Goal: Task Accomplishment & Management: Complete application form

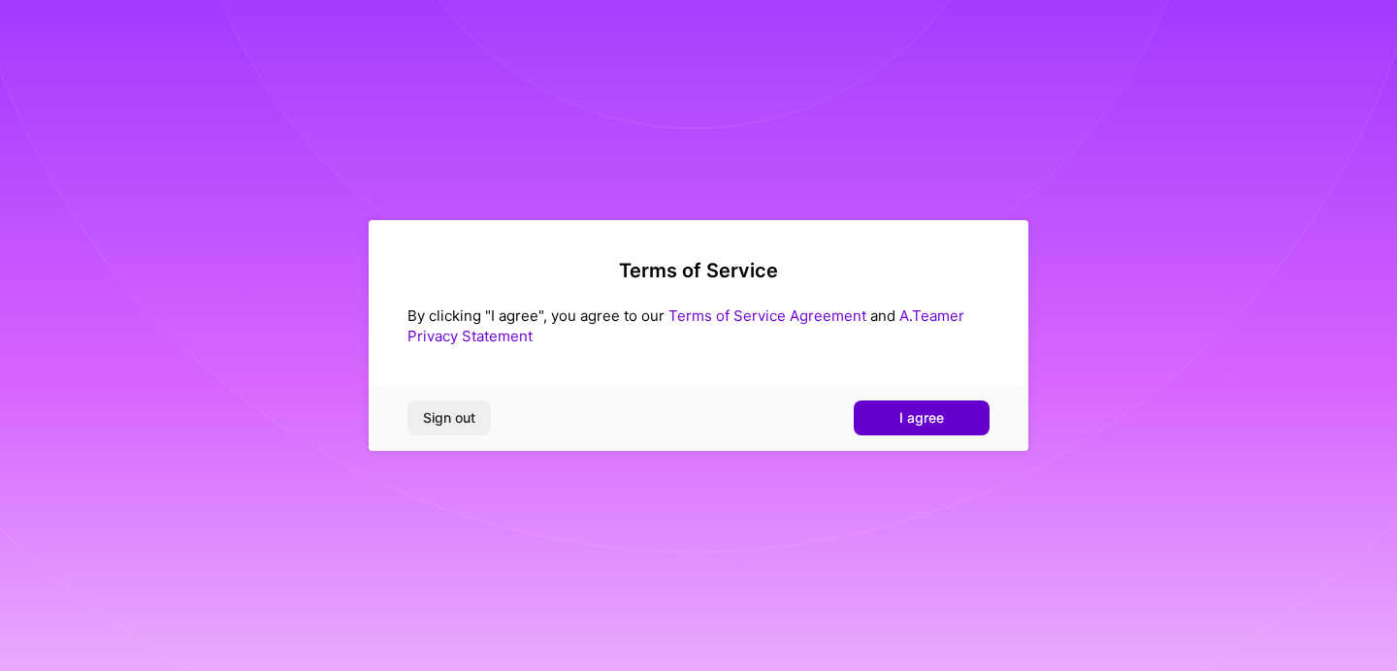
click at [918, 418] on span "I agree" at bounding box center [921, 417] width 45 height 19
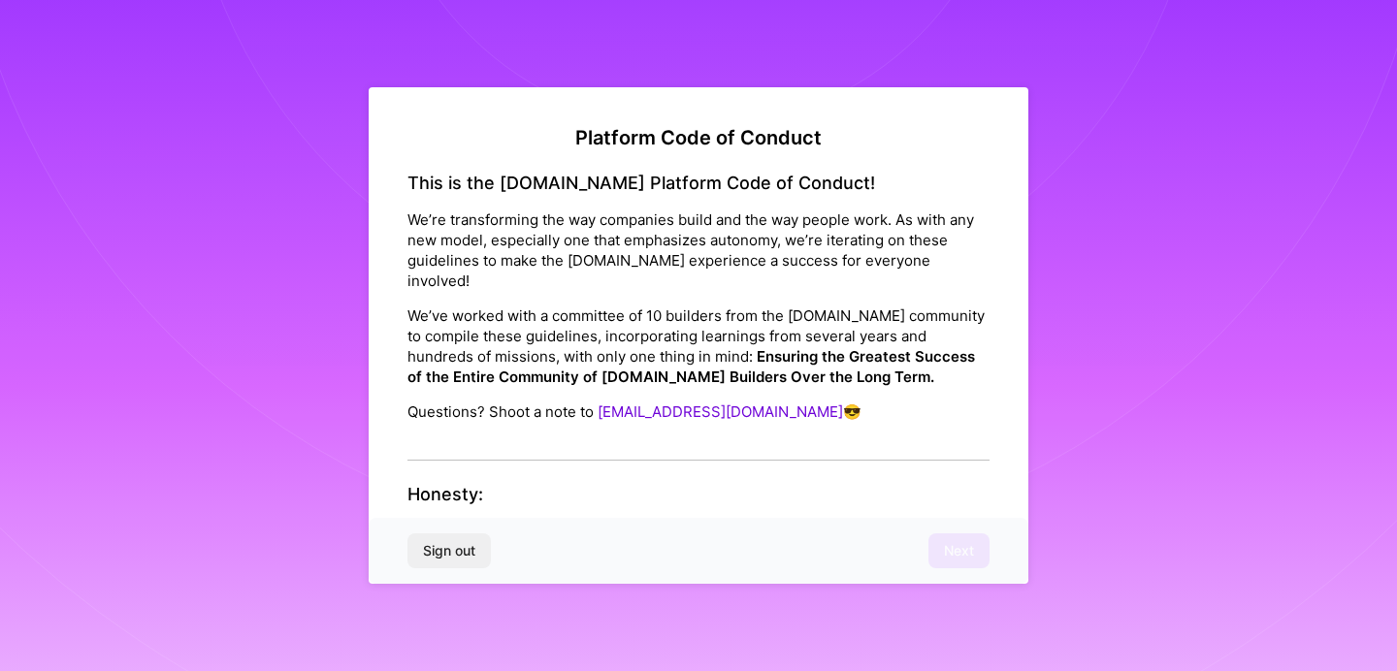
click at [820, 431] on div "This is the [DOMAIN_NAME] Platform Code of Conduct! We’re transforming the way …" at bounding box center [698, 317] width 582 height 288
click at [725, 433] on div "This is the [DOMAIN_NAME] Platform Code of Conduct! We’re transforming the way …" at bounding box center [698, 317] width 582 height 288
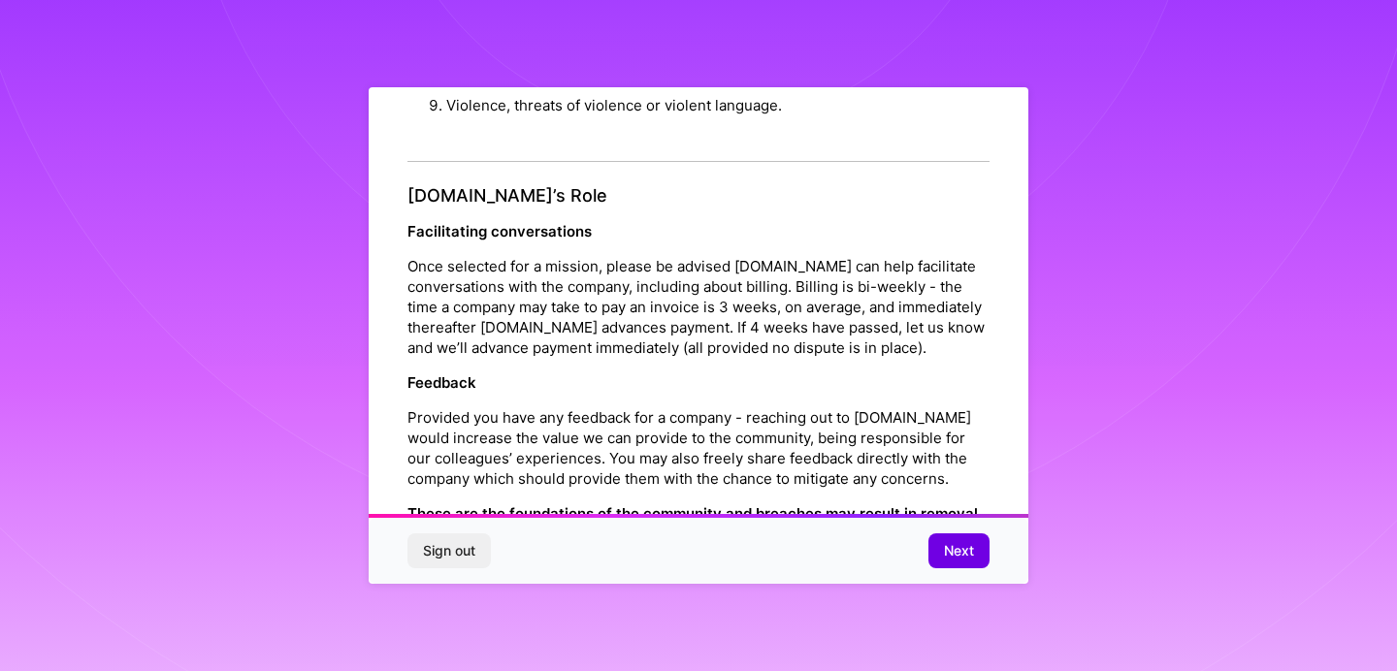
scroll to position [2172, 0]
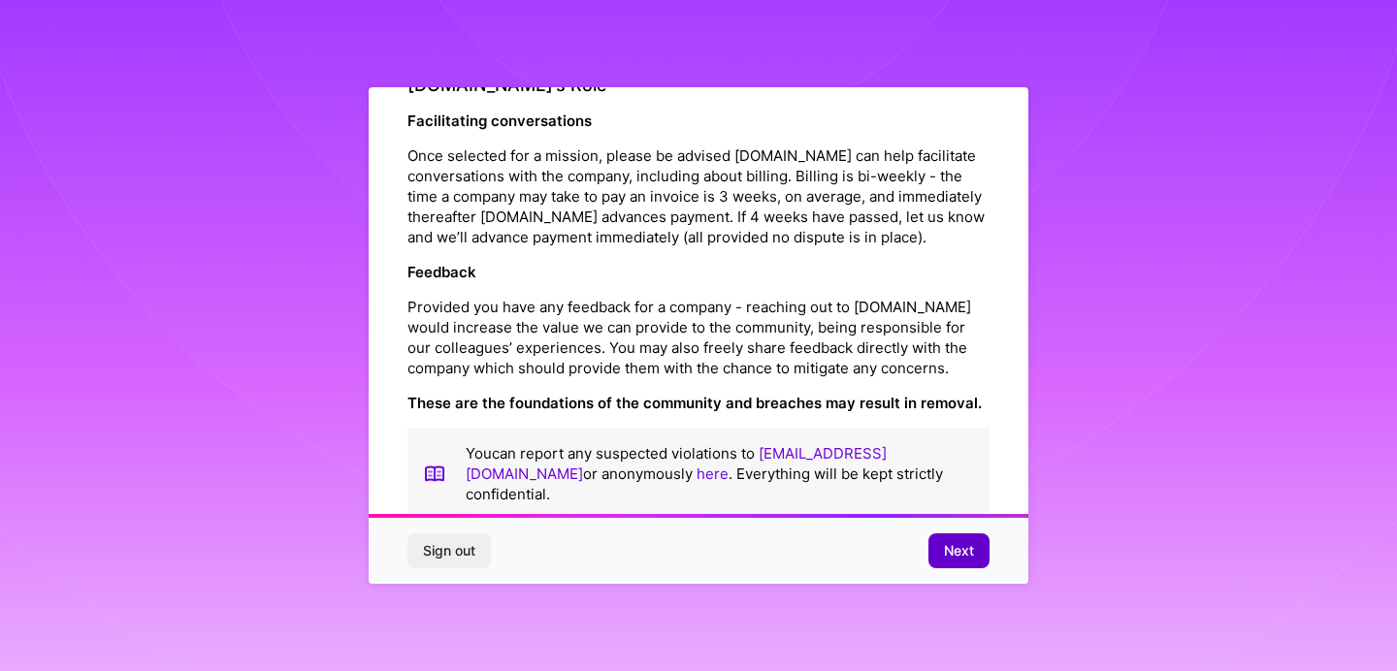
click at [972, 550] on span "Next" at bounding box center [959, 550] width 30 height 19
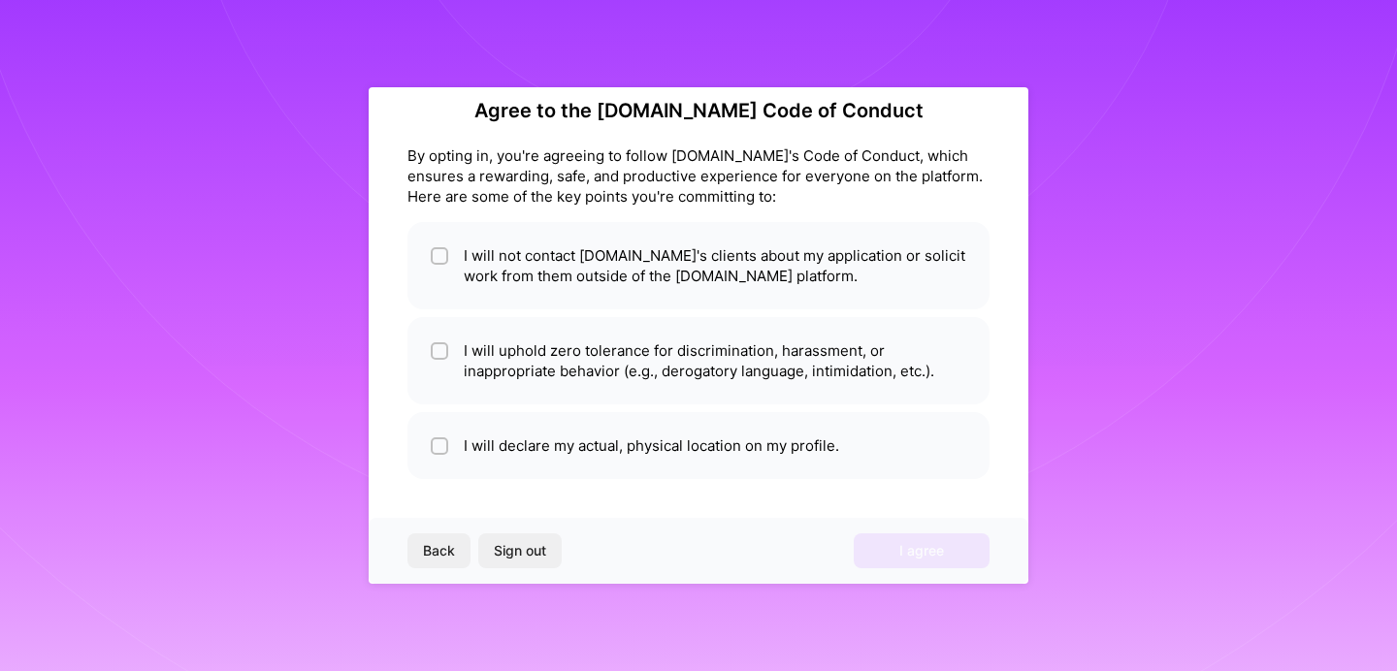
scroll to position [27, 0]
click at [437, 255] on input "checkbox" at bounding box center [442, 257] width 14 height 14
checkbox input "true"
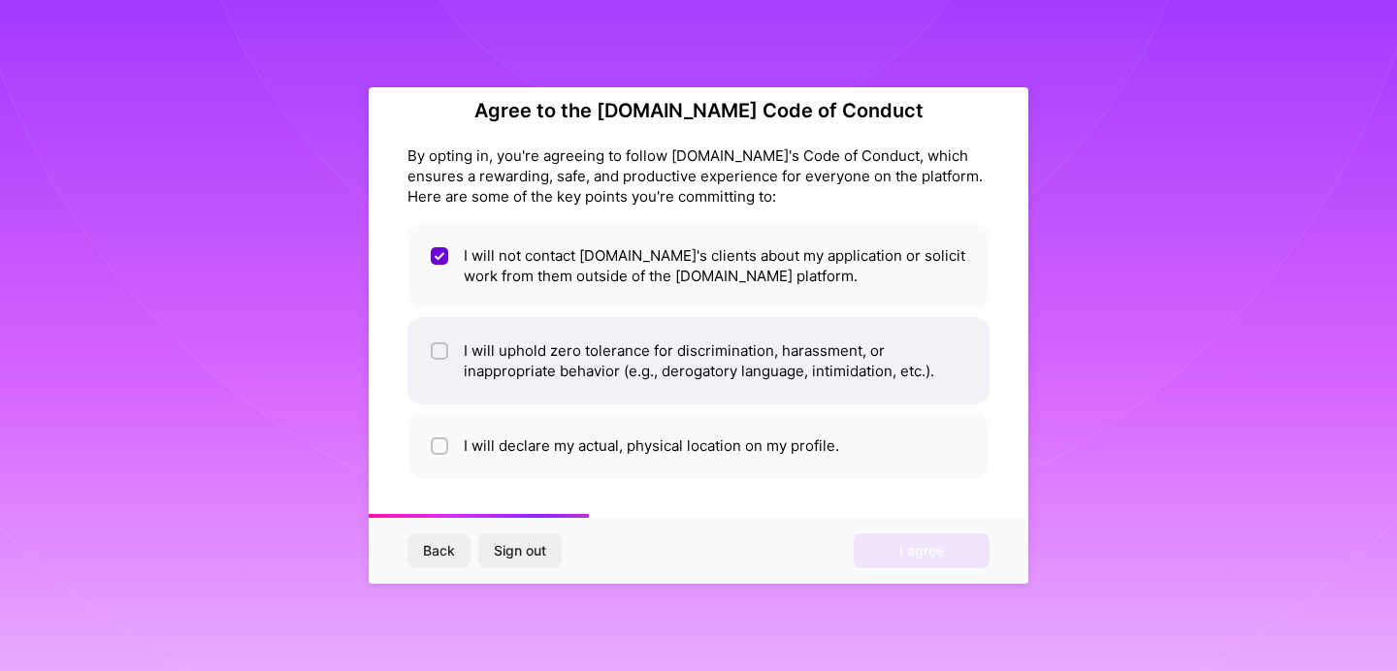
click at [449, 346] on li "I will uphold zero tolerance for discrimination, harassment, or inappropriate b…" at bounding box center [698, 360] width 582 height 87
checkbox input "true"
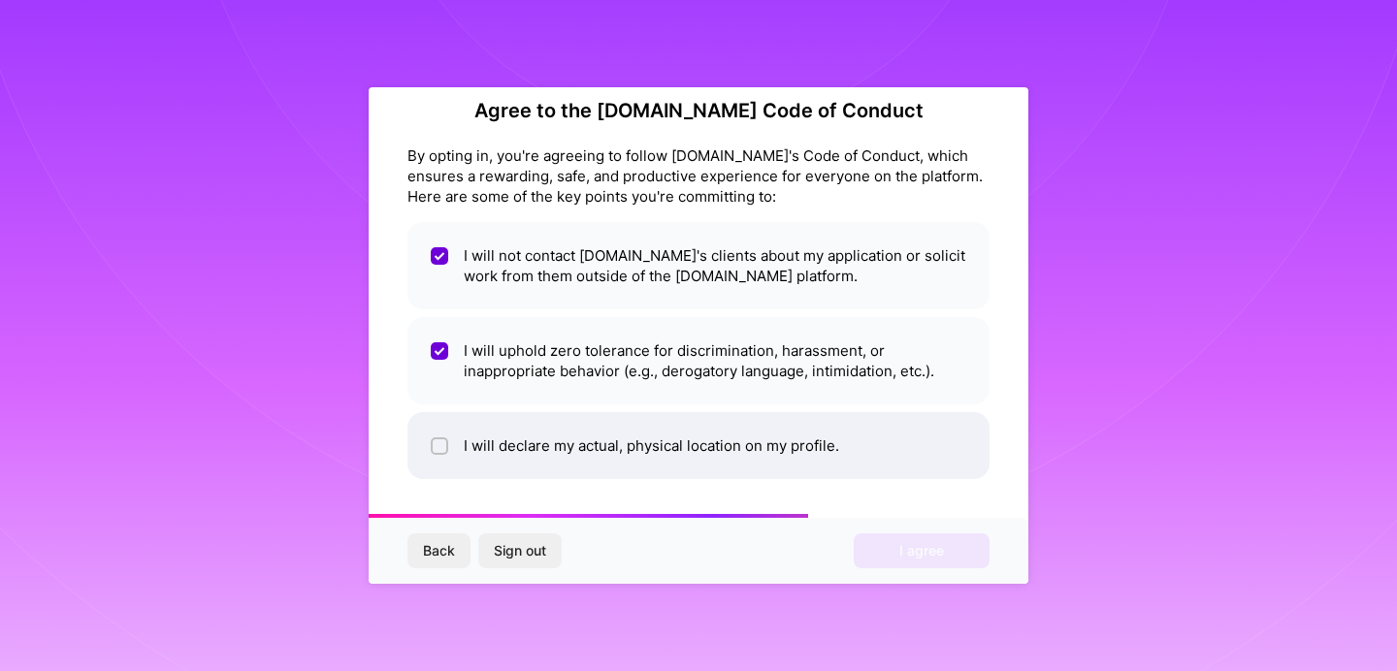
click at [445, 448] on input "checkbox" at bounding box center [442, 447] width 14 height 14
checkbox input "true"
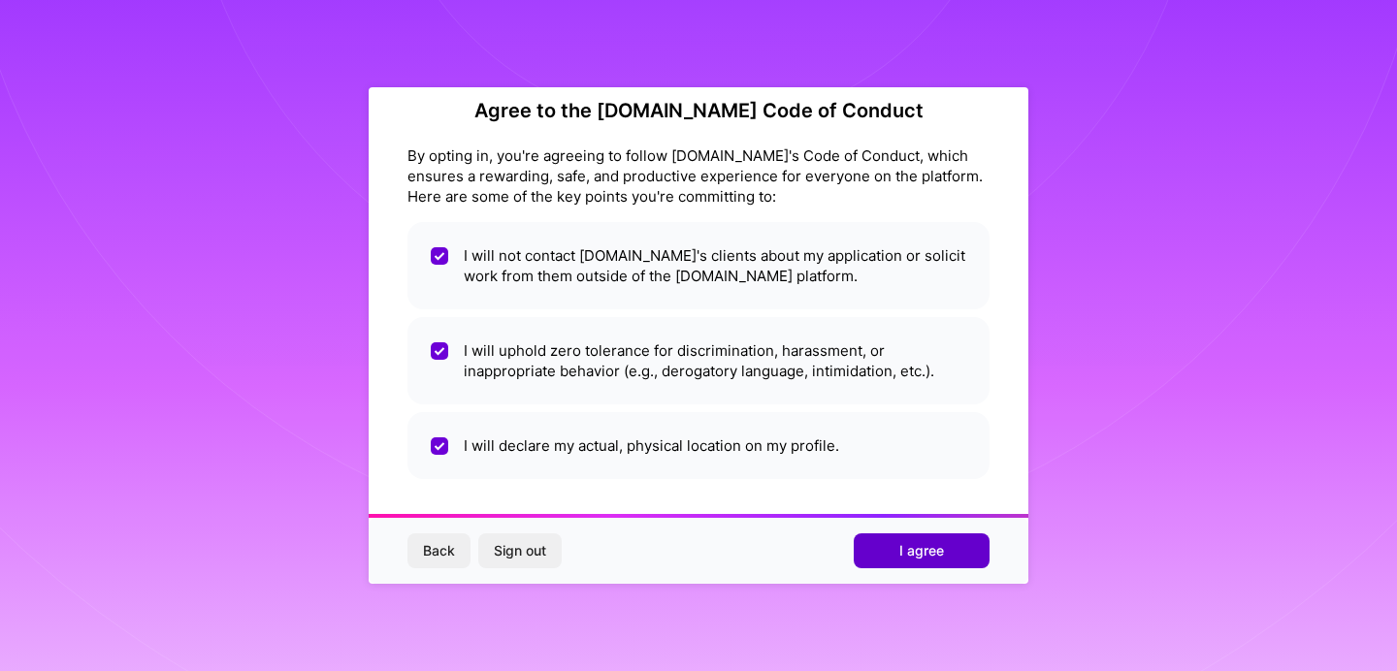
click at [910, 555] on span "I agree" at bounding box center [921, 550] width 45 height 19
